Goal: Use online tool/utility: Utilize a website feature to perform a specific function

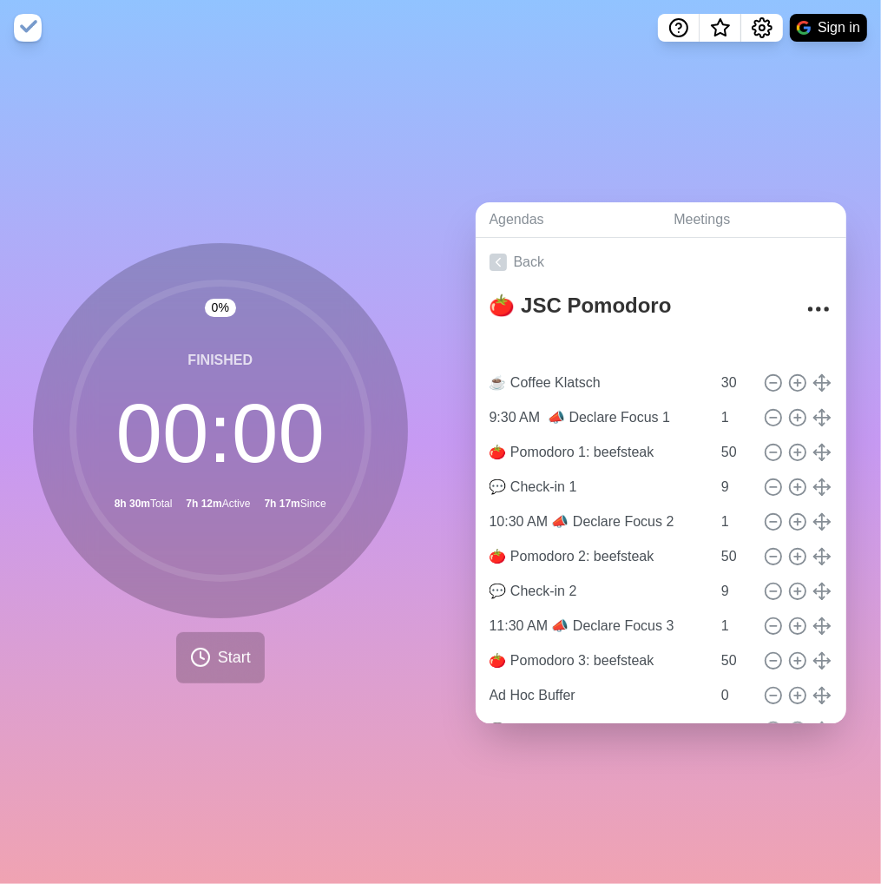
type input "Next Segment in..."
type input "☕ Coffee Klatsch"
type input "30"
type input "9:30 AM 📣 Declare Focus 1"
type input "1"
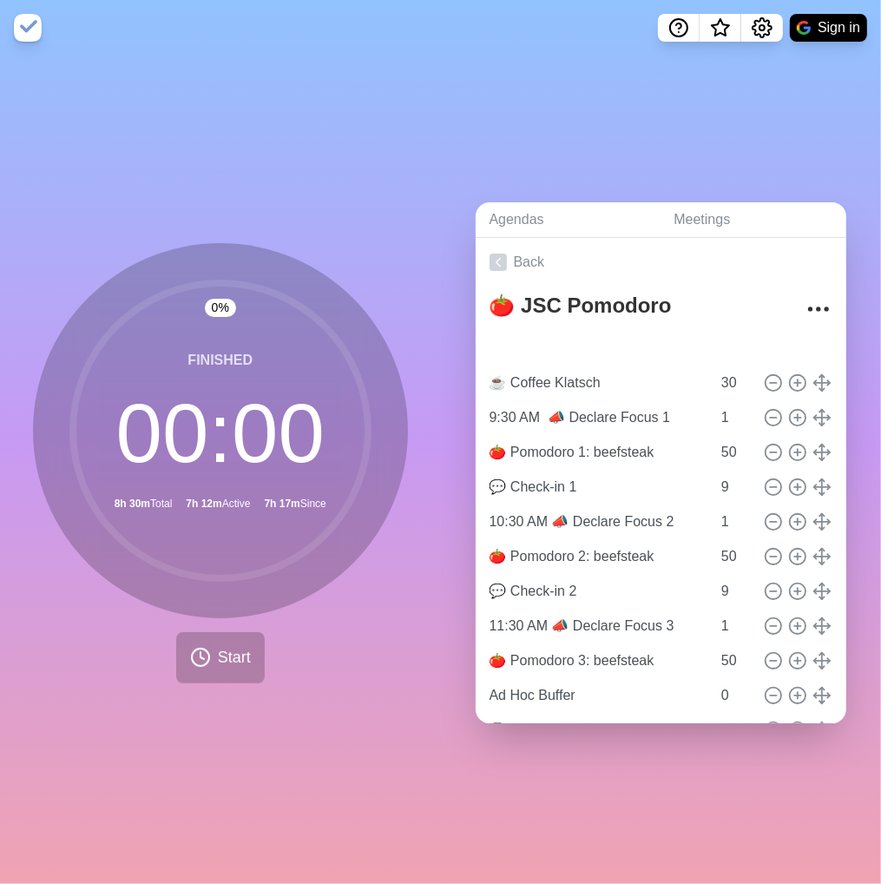
type input "🍅 Pomodoro 1: beefsteak"
type input "50"
type input "💬 Check-in 1"
type input "9"
click at [714, 341] on input "30" at bounding box center [735, 348] width 42 height 35
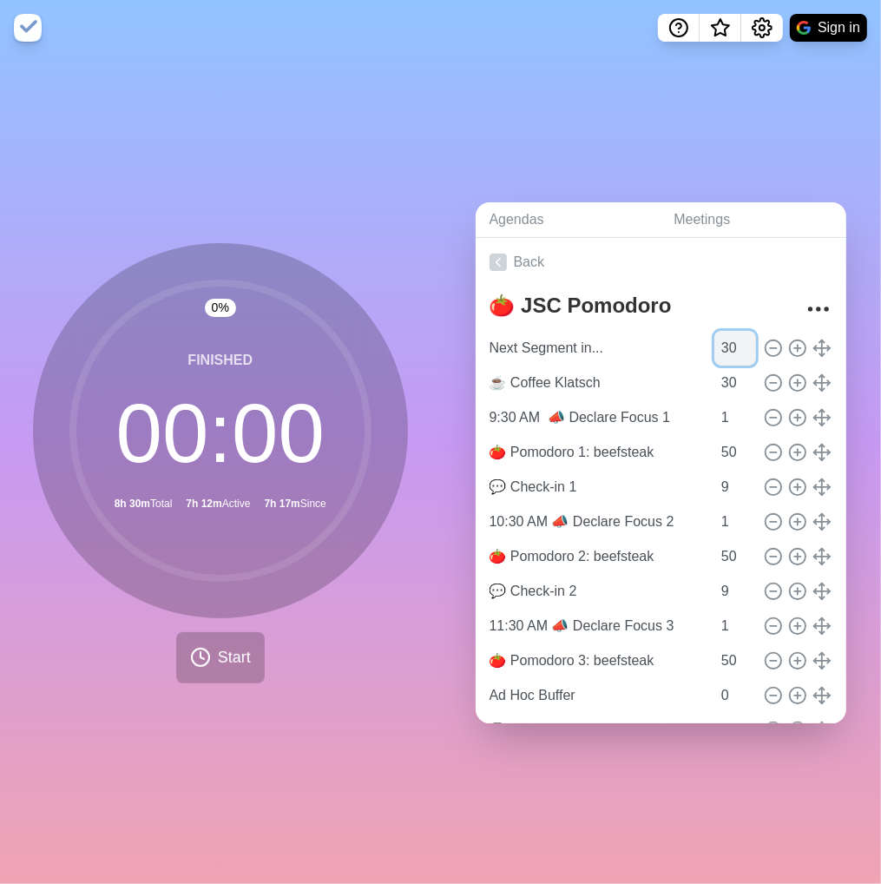
click at [714, 341] on input "30" at bounding box center [735, 348] width 42 height 35
click at [714, 343] on input "30" at bounding box center [735, 348] width 42 height 35
type input "860"
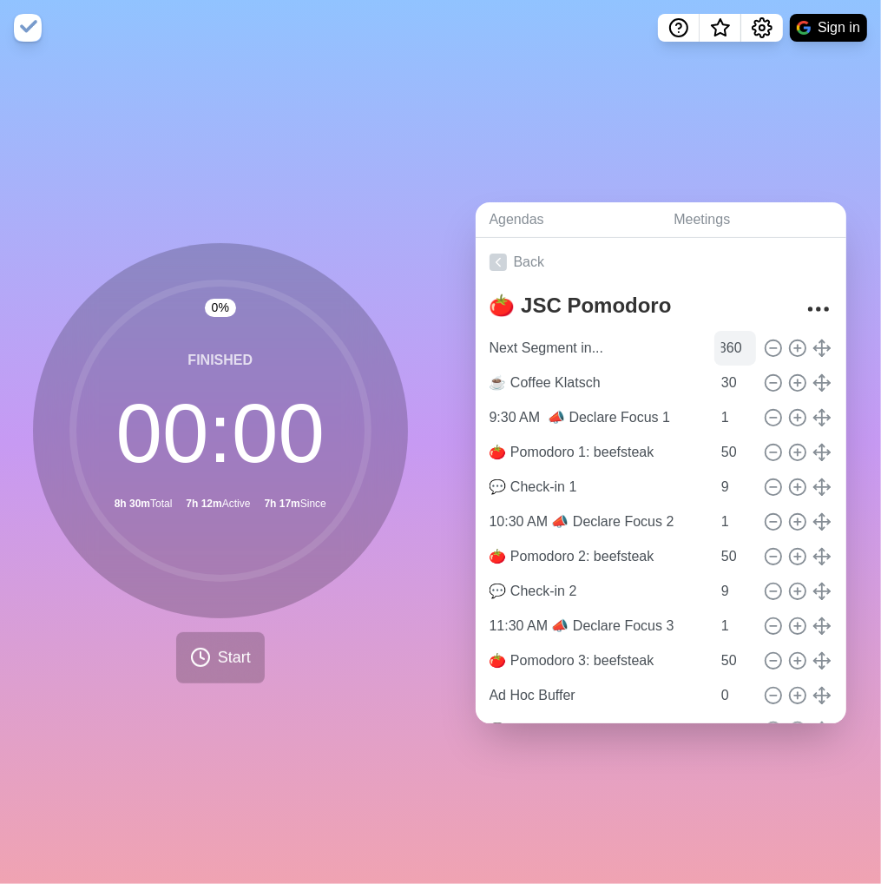
scroll to position [0, 0]
click at [224, 647] on span "Start" at bounding box center [234, 657] width 33 height 23
